Goal: Information Seeking & Learning: Learn about a topic

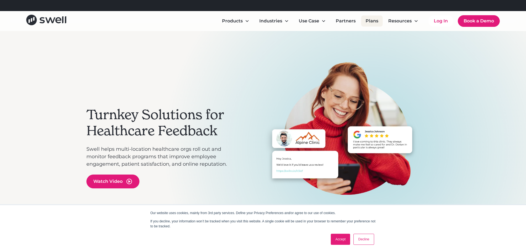
click at [374, 21] on link "Plans" at bounding box center [372, 20] width 22 height 11
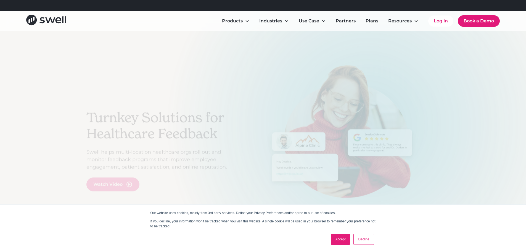
scroll to position [34, 0]
